Goal: Task Accomplishment & Management: Manage account settings

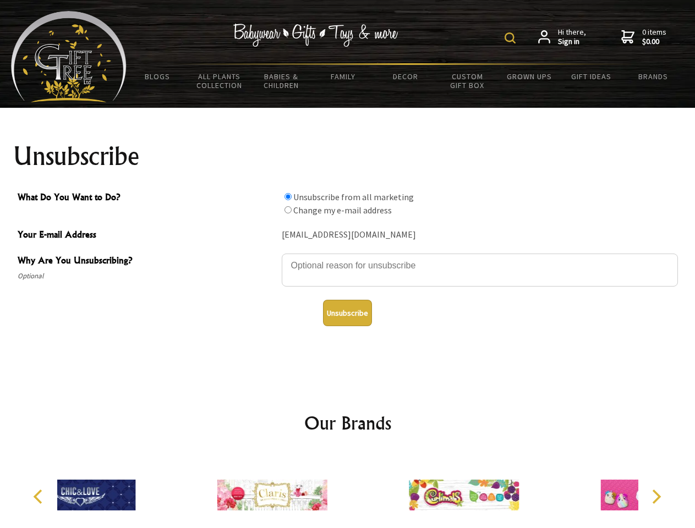
click at [511, 38] on img at bounding box center [509, 37] width 11 height 11
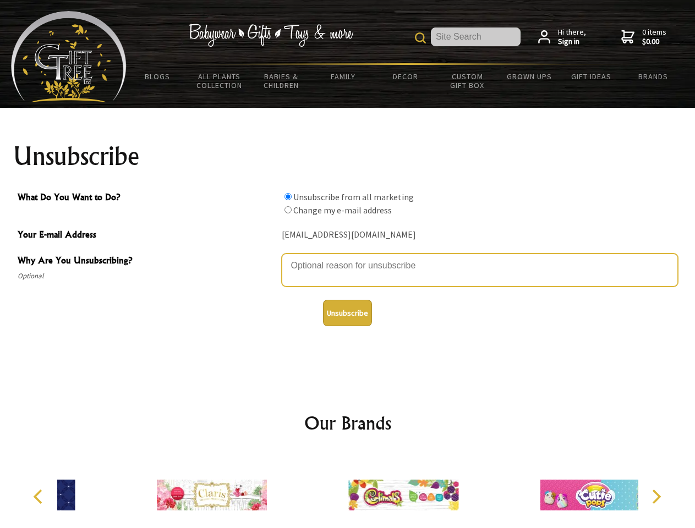
click at [348, 257] on textarea "Why Are You Unsubscribing?" at bounding box center [480, 270] width 396 height 33
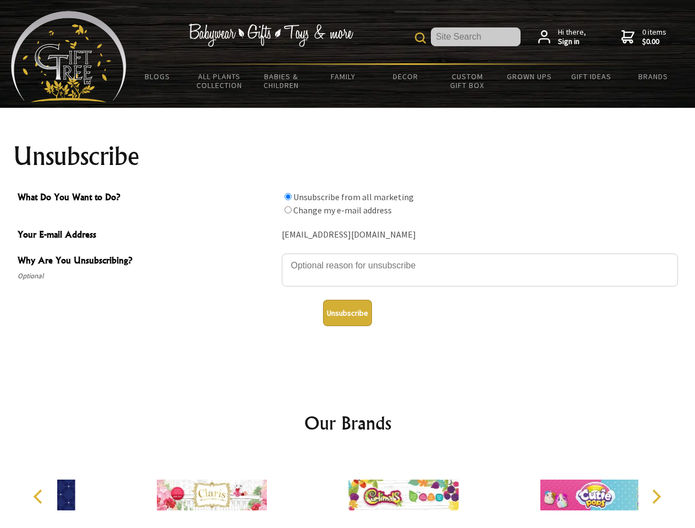
click at [288, 196] on input "What Do You Want to Do?" at bounding box center [287, 196] width 7 height 7
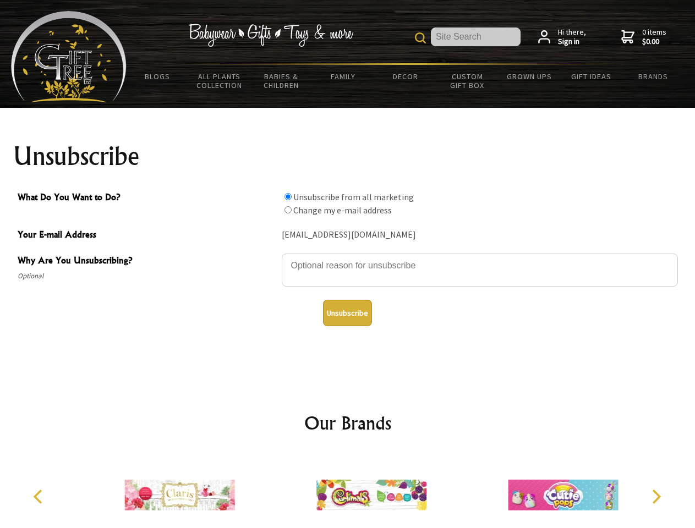
click at [288, 210] on input "What Do You Want to Do?" at bounding box center [287, 209] width 7 height 7
radio input "true"
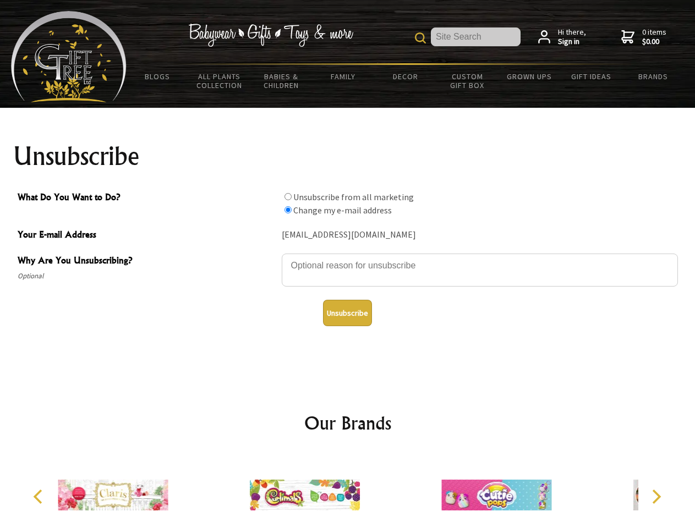
click at [347, 313] on button "Unsubscribe" at bounding box center [347, 313] width 49 height 26
click at [400, 491] on div at bounding box center [495, 497] width 191 height 86
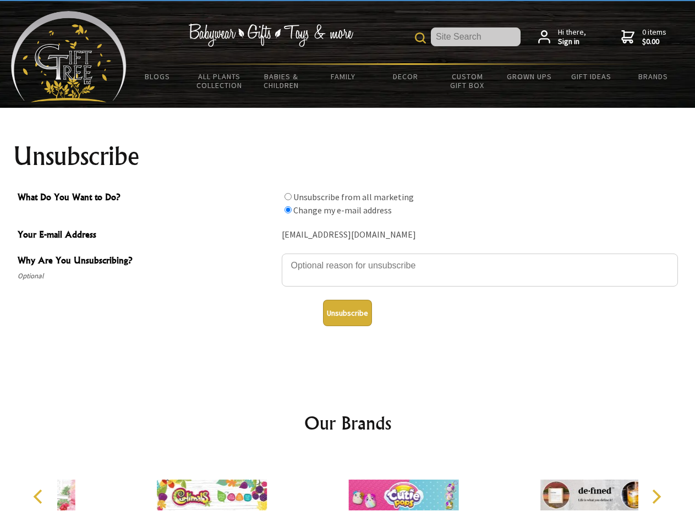
click at [40, 497] on icon "Previous" at bounding box center [39, 496] width 14 height 14
click at [656, 497] on icon "Next" at bounding box center [655, 496] width 14 height 14
